Goal: Task Accomplishment & Management: Complete application form

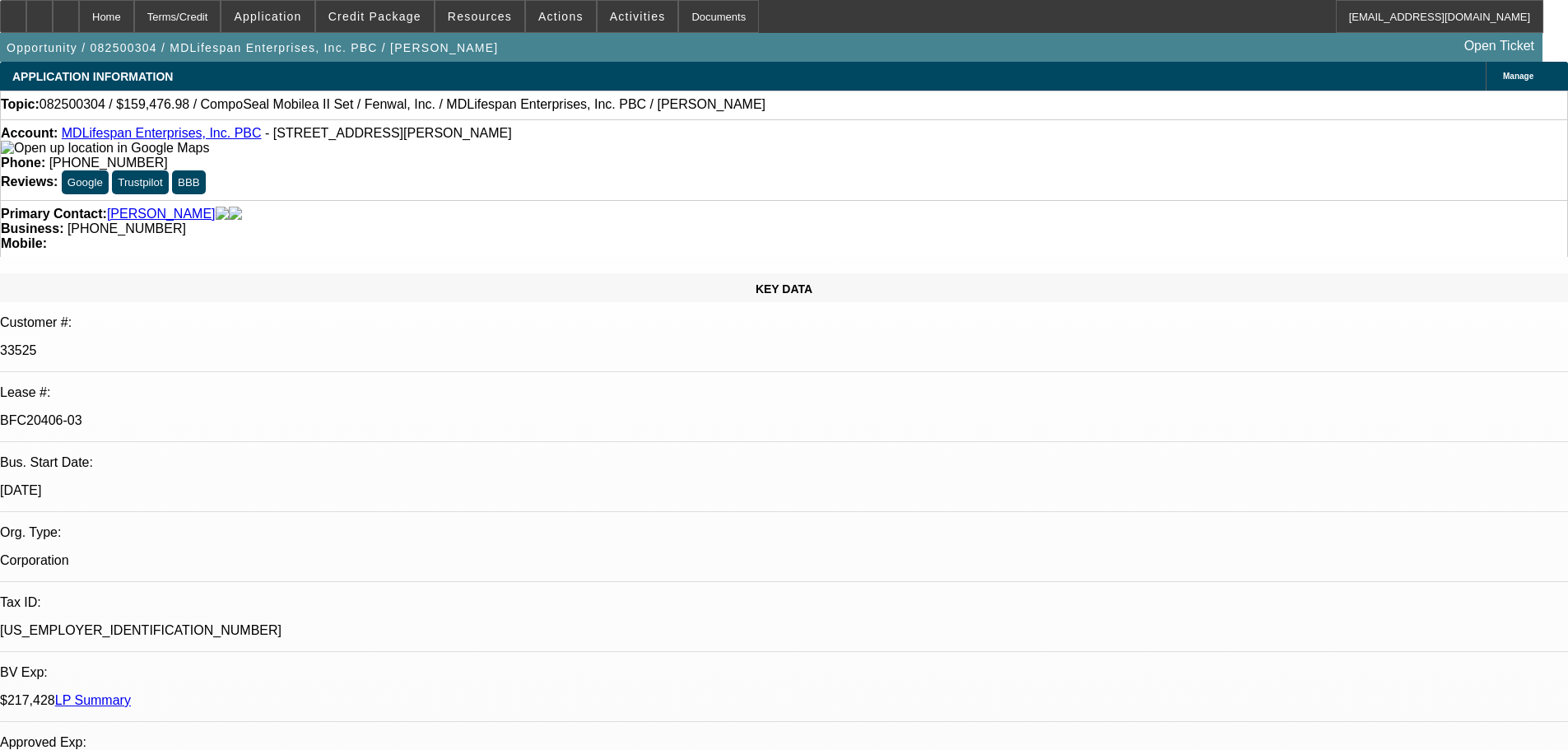
select select "0"
select select "2"
select select "0"
select select "6"
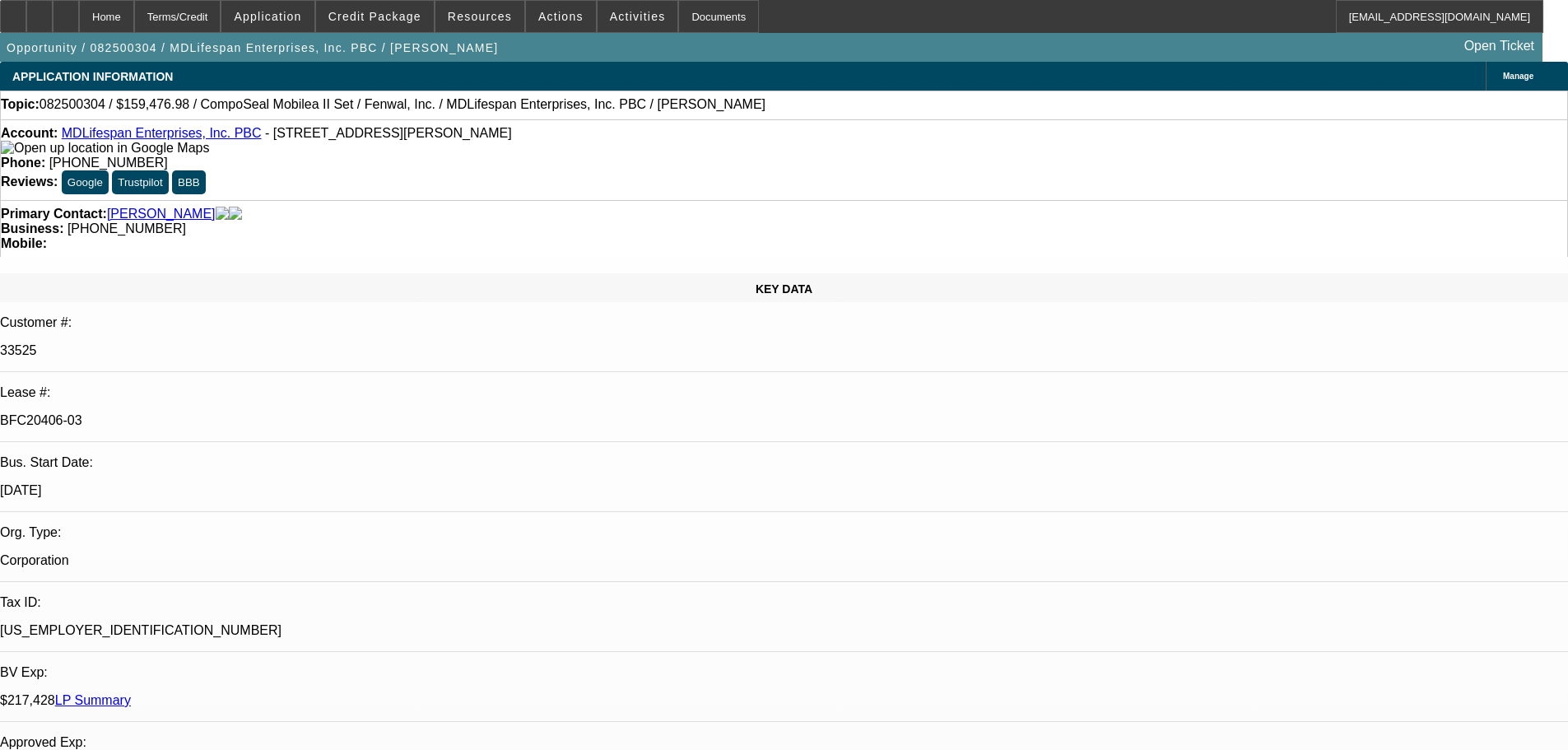
select select "0"
select select "6"
select select "0"
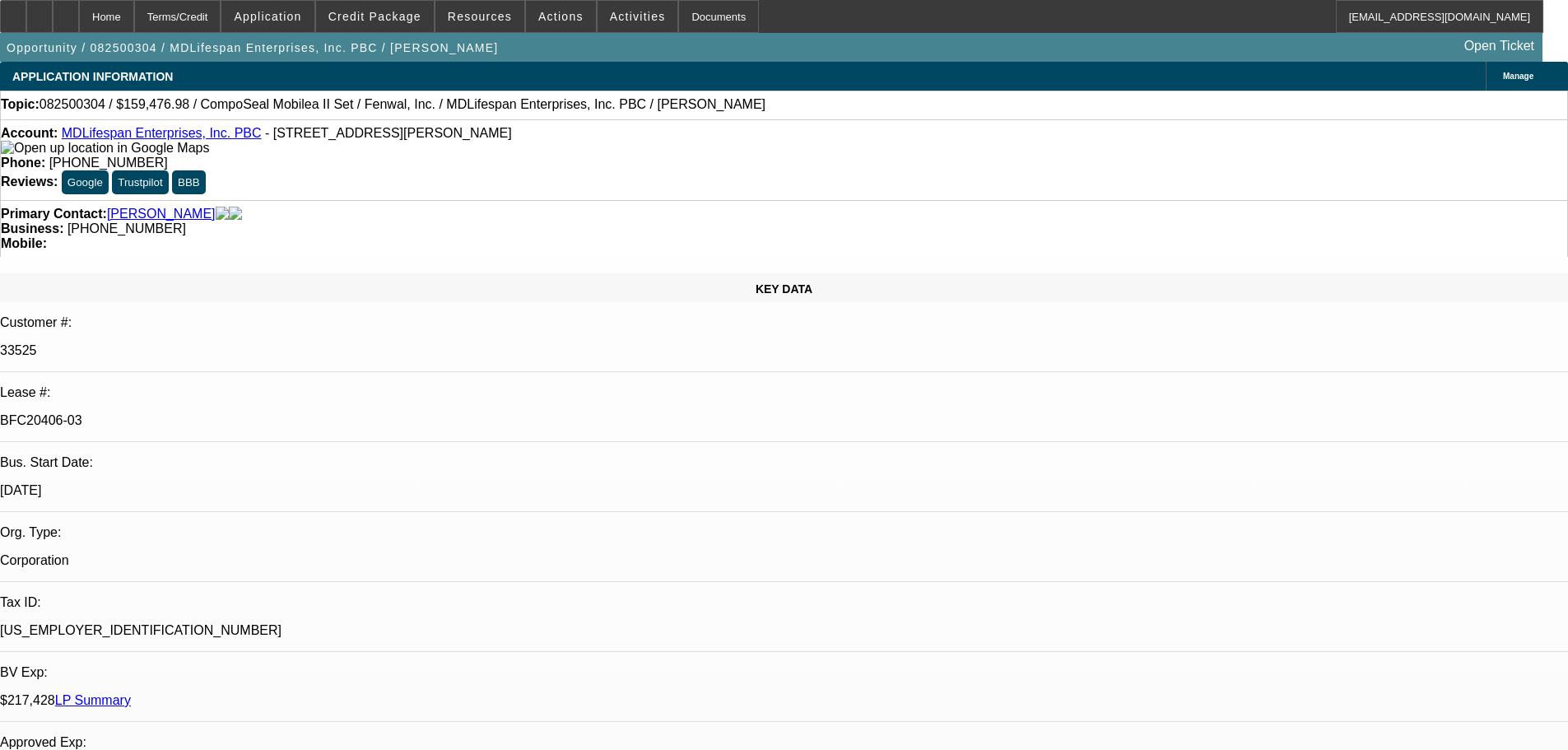
select select "0"
select select "3"
select select "0"
select select "6"
select select "0"
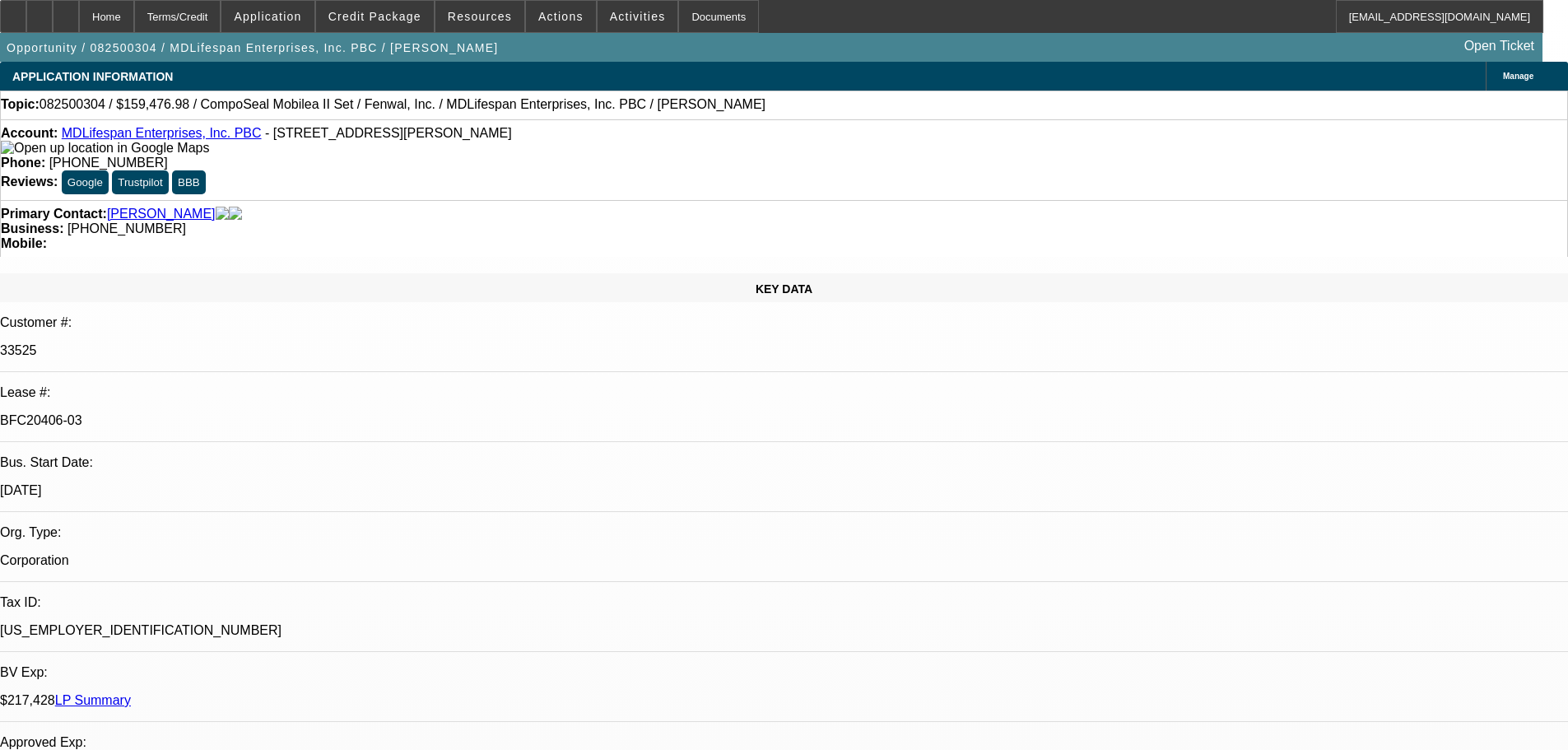
select select "2"
select select "0"
select select "6"
click at [697, 25] on div "Documents" at bounding box center [718, 17] width 81 height 33
